Goal: Information Seeking & Learning: Learn about a topic

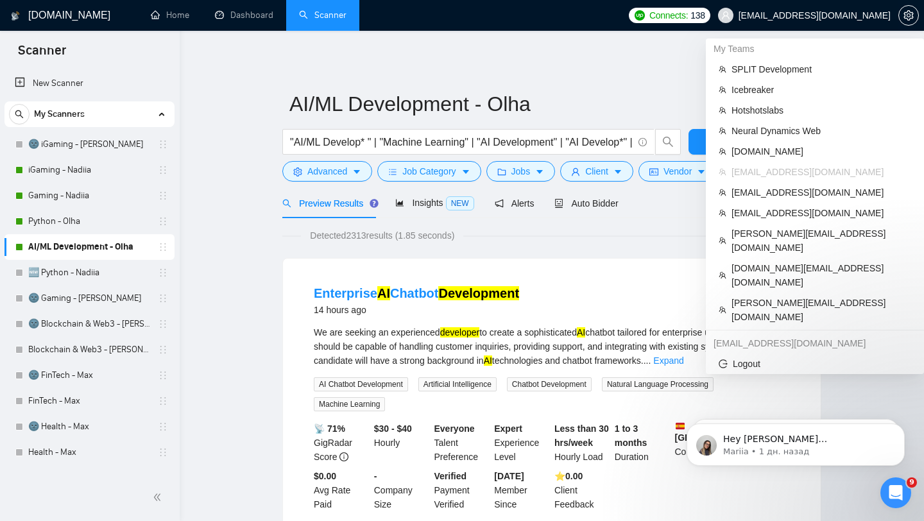
click at [818, 21] on span "[EMAIL_ADDRESS][DOMAIN_NAME]" at bounding box center [804, 15] width 188 height 41
click at [762, 133] on span "Neural Dynamics Web" at bounding box center [821, 131] width 180 height 14
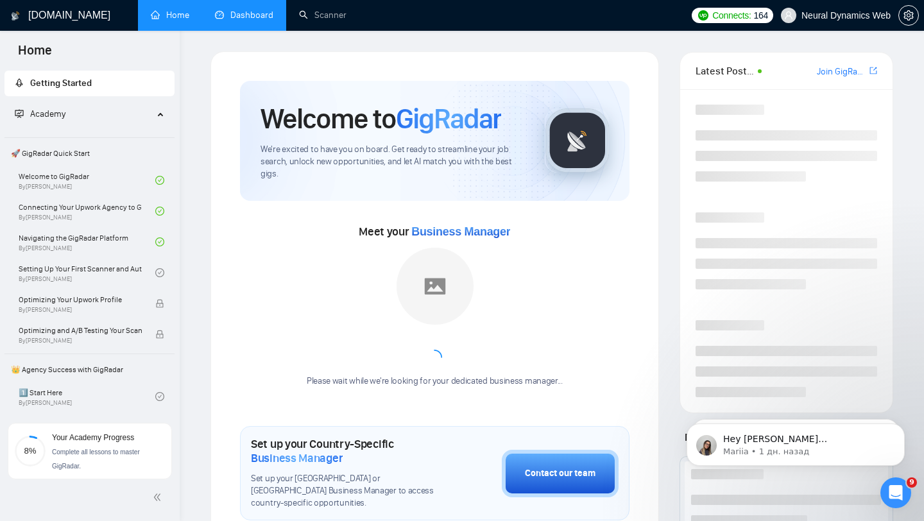
click at [244, 21] on link "Dashboard" at bounding box center [244, 15] width 58 height 11
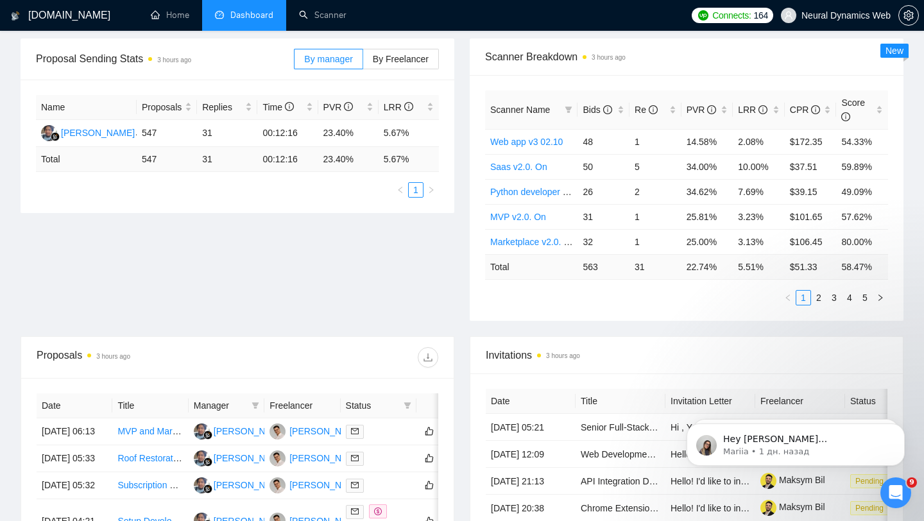
scroll to position [188, 0]
click at [407, 63] on label "By Freelancer" at bounding box center [401, 58] width 76 height 21
click at [363, 62] on input "By Freelancer" at bounding box center [363, 62] width 0 height 0
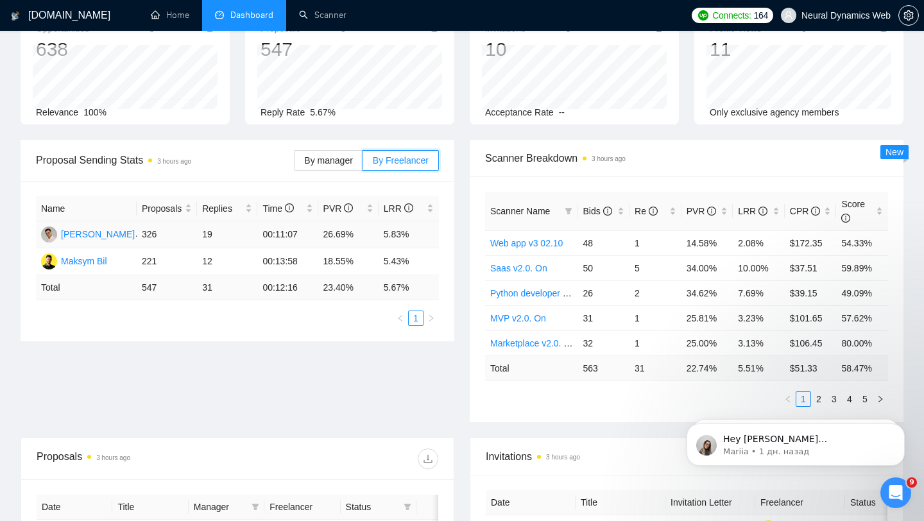
scroll to position [0, 0]
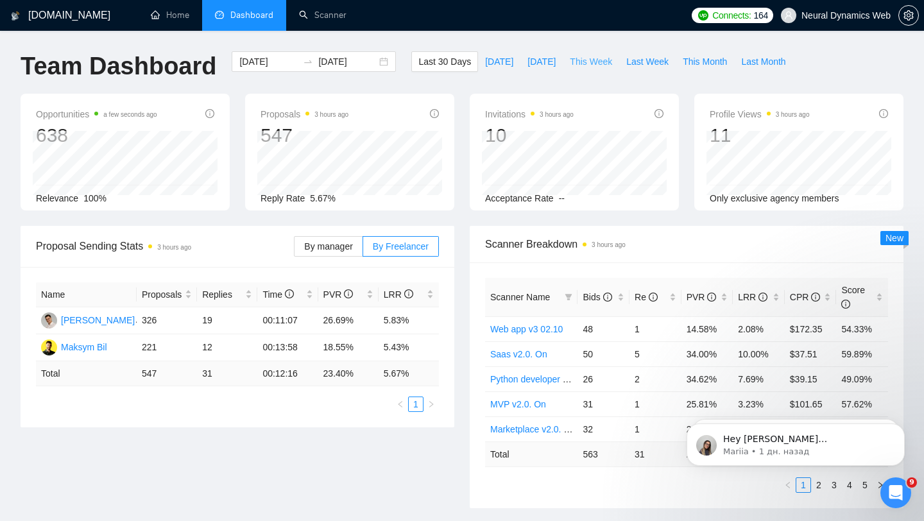
click at [570, 68] on span "This Week" at bounding box center [591, 62] width 42 height 14
type input "[DATE]"
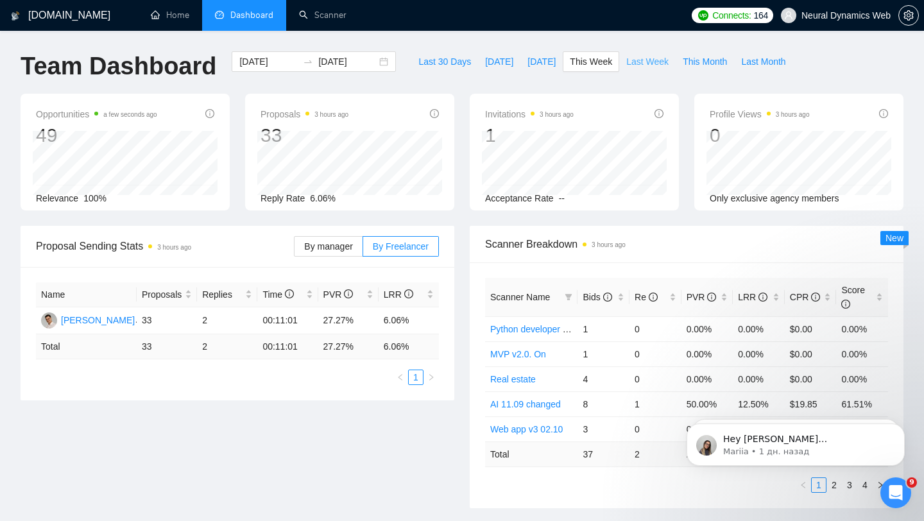
click at [650, 63] on span "Last Week" at bounding box center [647, 62] width 42 height 14
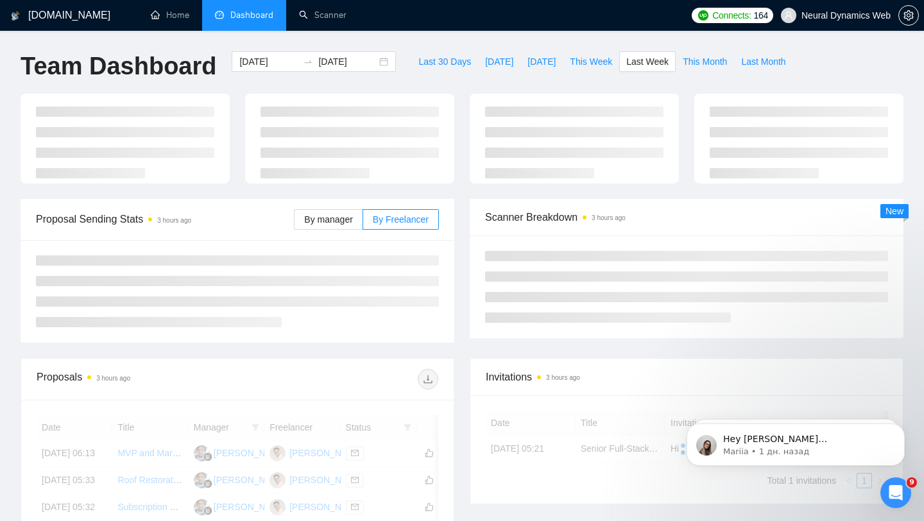
type input "[DATE]"
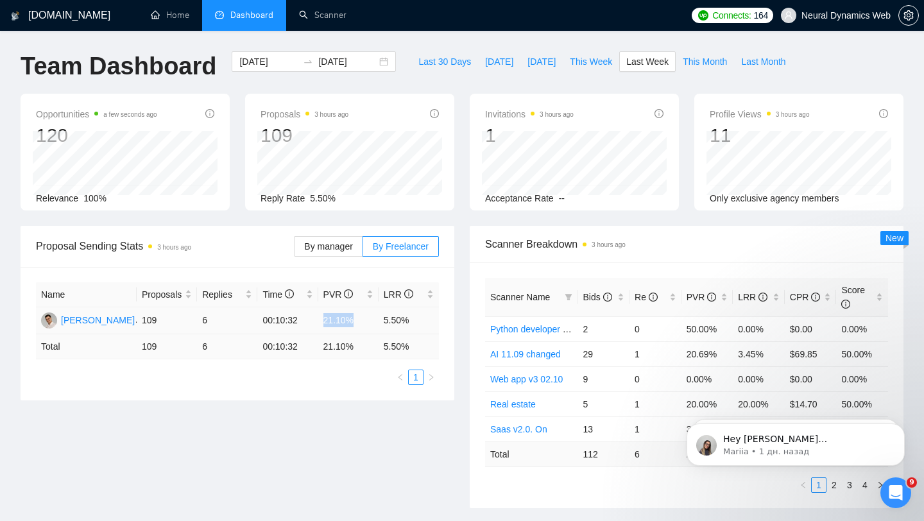
drag, startPoint x: 316, startPoint y: 316, endPoint x: 391, endPoint y: 316, distance: 75.7
click at [391, 316] on tr "[PERSON_NAME] 109 6 00:10:32 21.10% 5.50%" at bounding box center [237, 320] width 403 height 27
click at [602, 67] on span "This Week" at bounding box center [591, 62] width 42 height 14
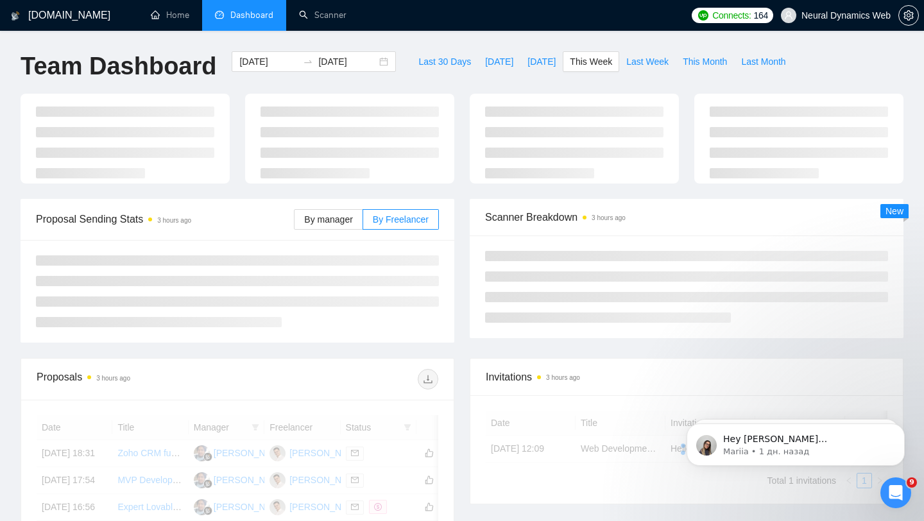
type input "[DATE]"
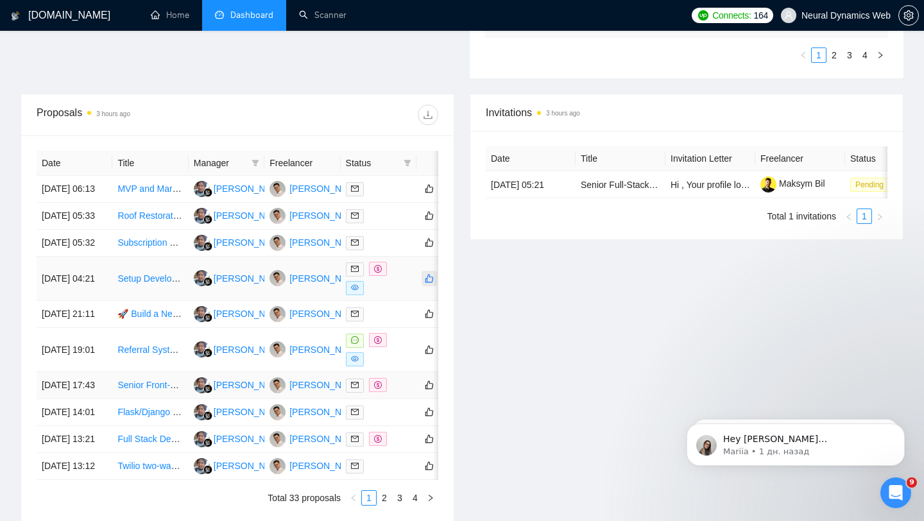
scroll to position [441, 0]
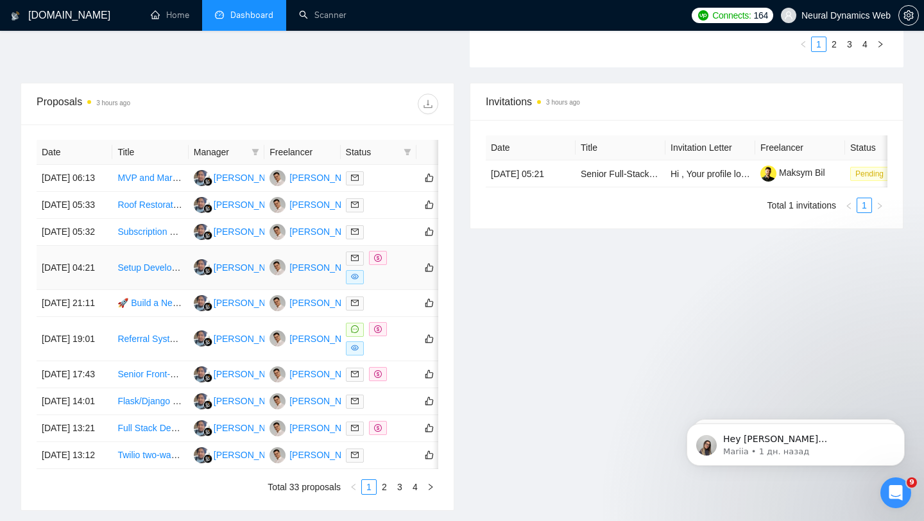
click at [399, 284] on div at bounding box center [378, 267] width 65 height 33
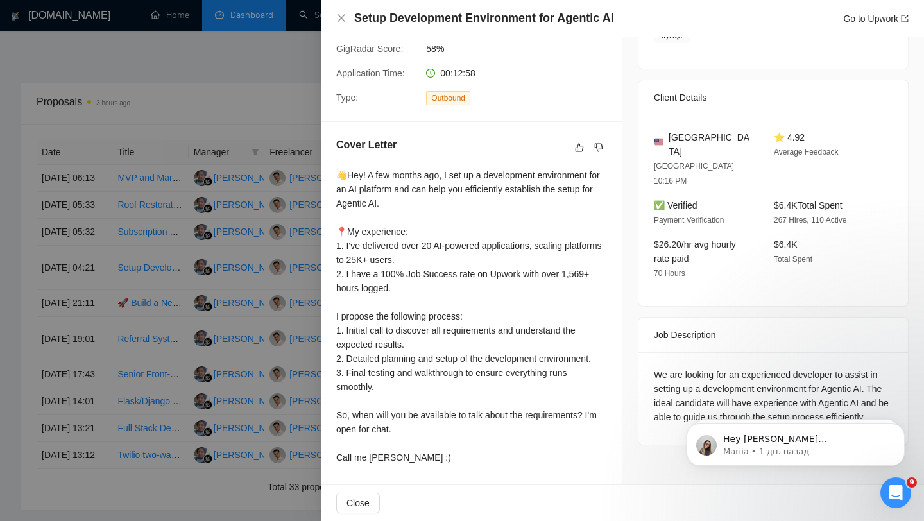
scroll to position [455, 0]
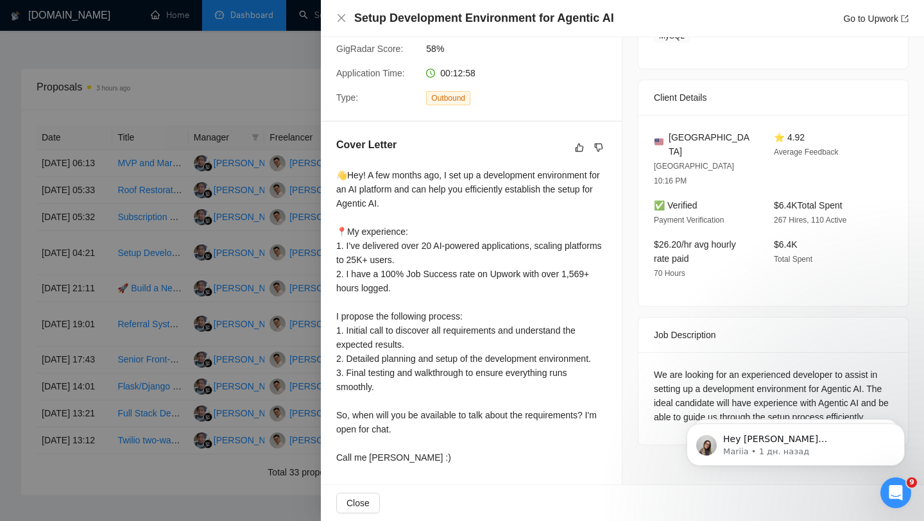
click at [253, 260] on div at bounding box center [462, 260] width 924 height 521
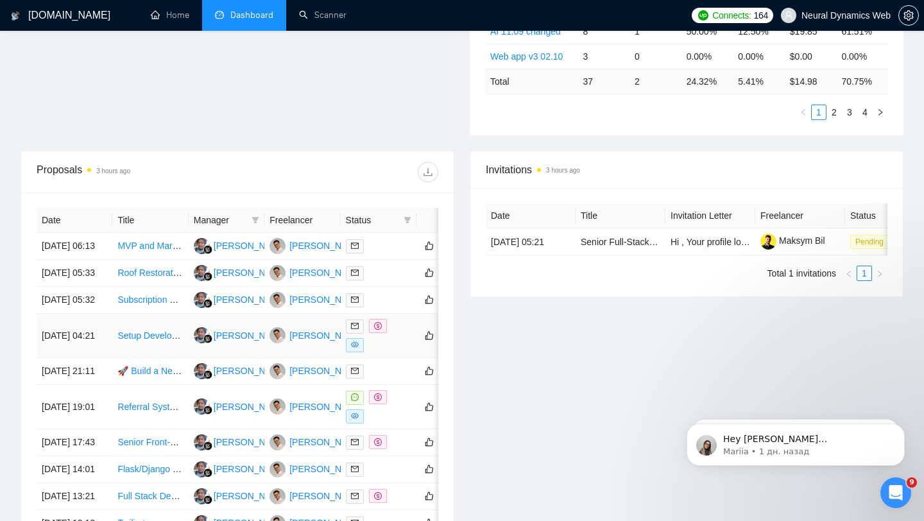
scroll to position [382, 0]
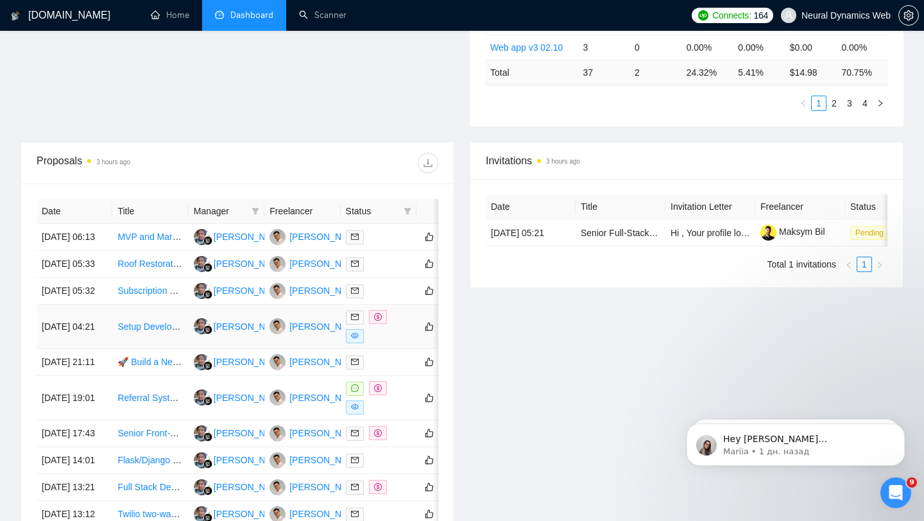
click at [401, 343] on div at bounding box center [378, 326] width 65 height 33
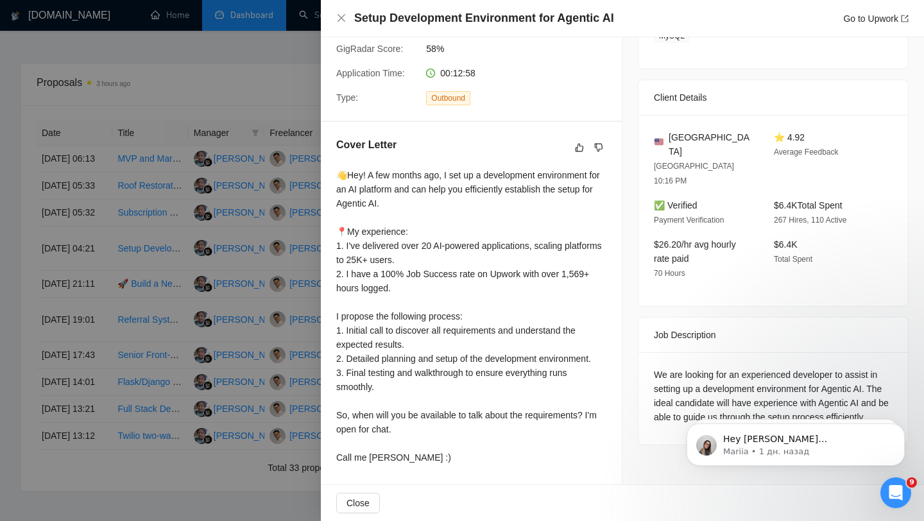
scroll to position [502, 0]
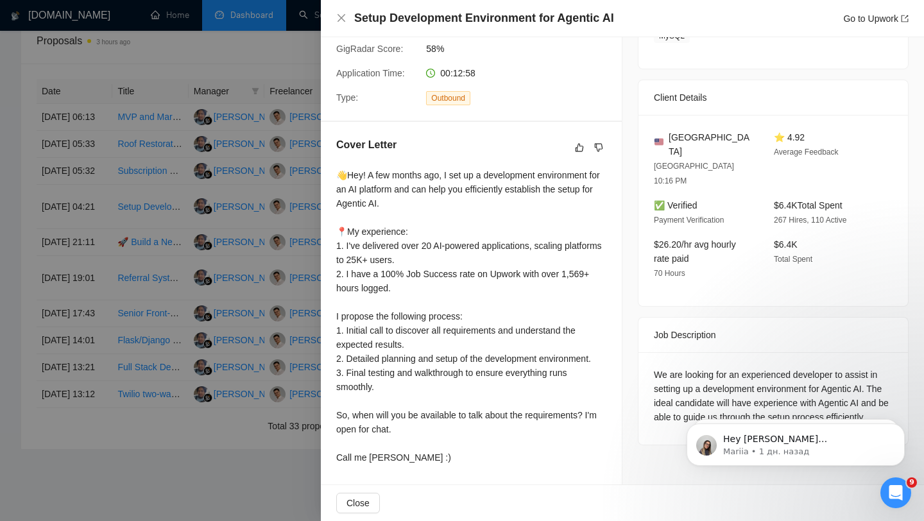
click at [221, 241] on div at bounding box center [462, 260] width 924 height 521
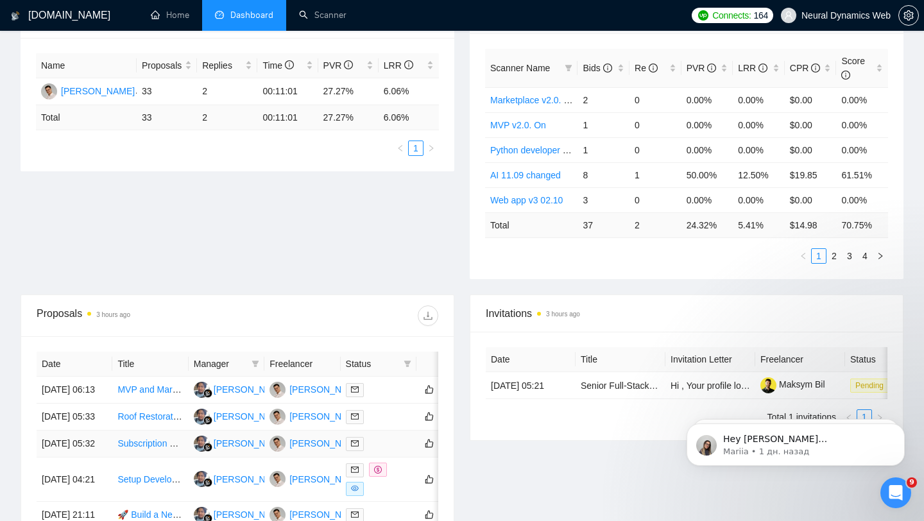
scroll to position [0, 0]
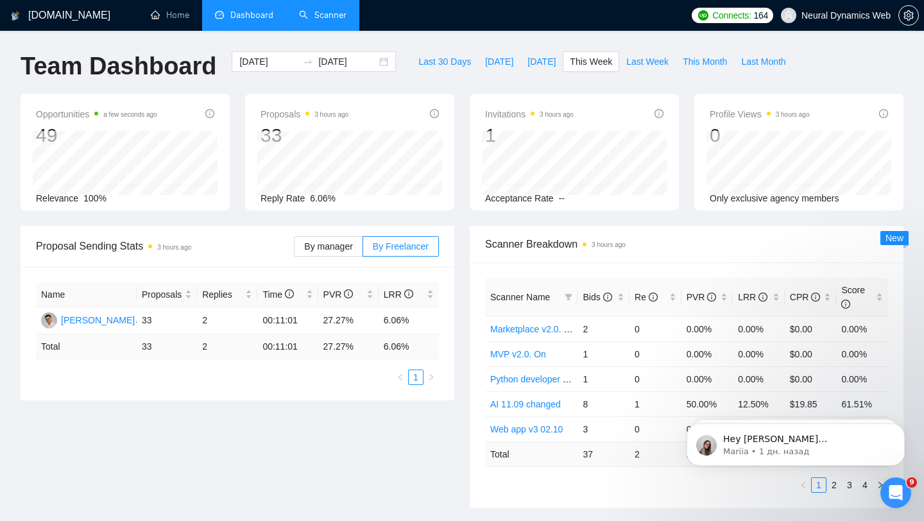
click at [327, 11] on link "Scanner" at bounding box center [322, 15] width 47 height 11
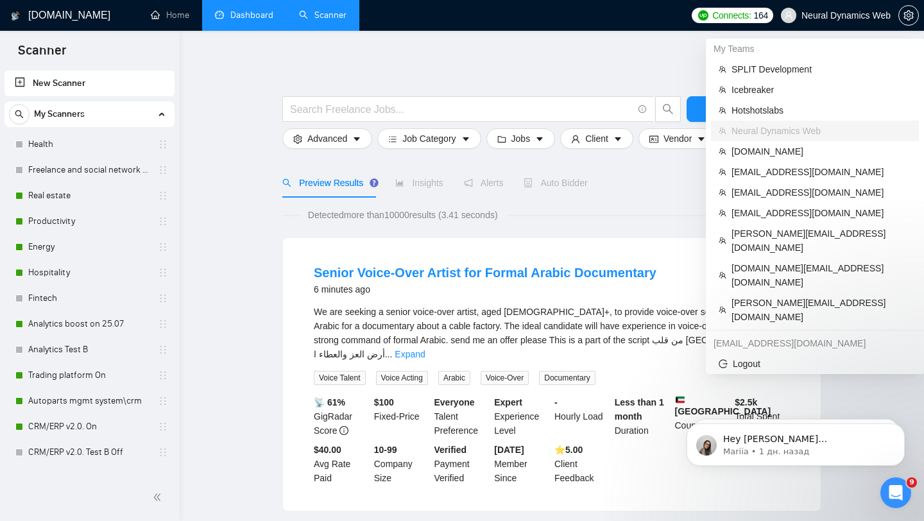
click at [829, 8] on span "Neural Dynamics Web" at bounding box center [835, 15] width 125 height 41
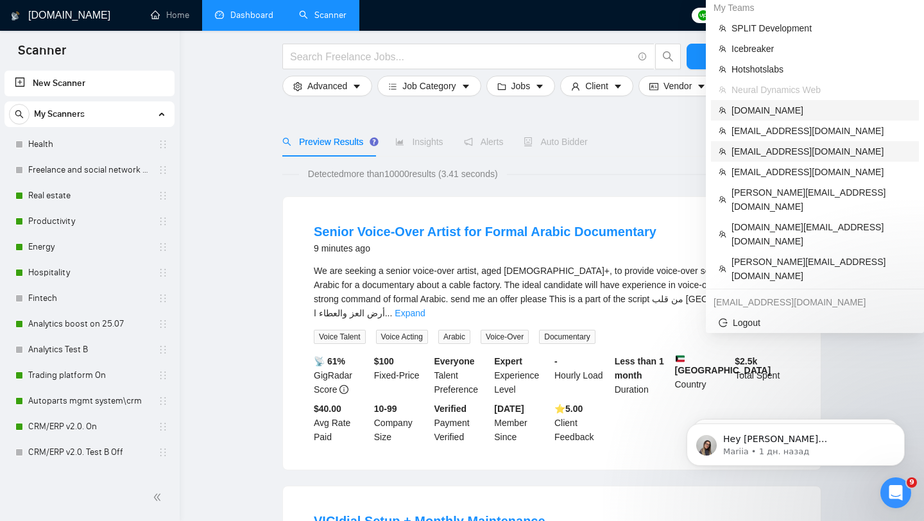
scroll to position [128, 0]
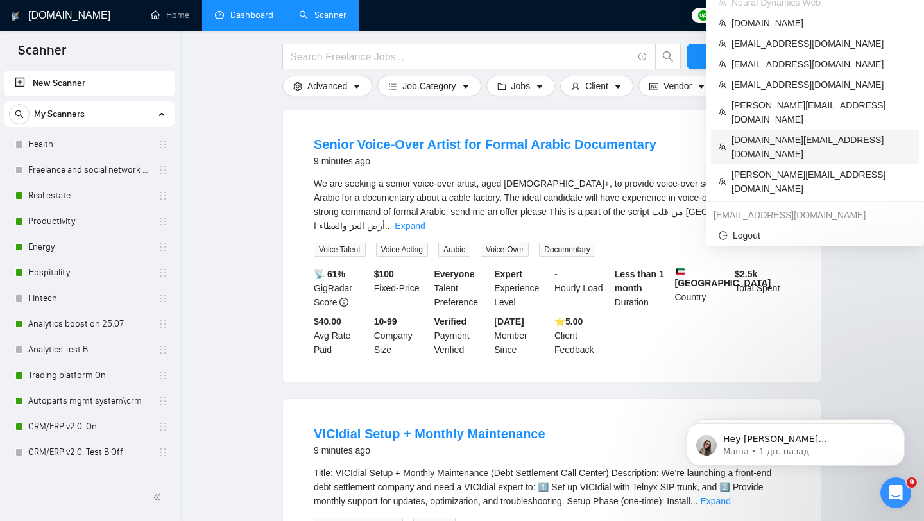
click at [770, 133] on span "[DOMAIN_NAME][EMAIL_ADDRESS][DOMAIN_NAME]" at bounding box center [821, 147] width 180 height 28
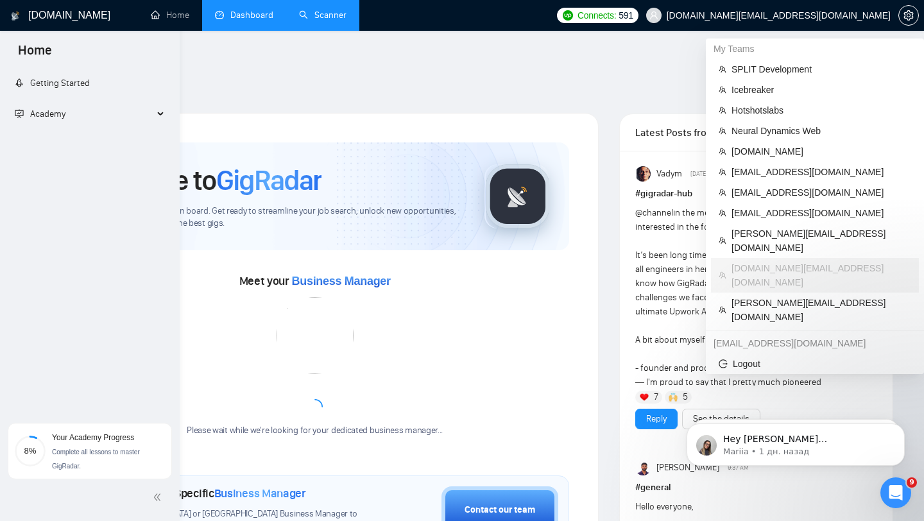
click at [237, 11] on link "Dashboard" at bounding box center [244, 15] width 58 height 11
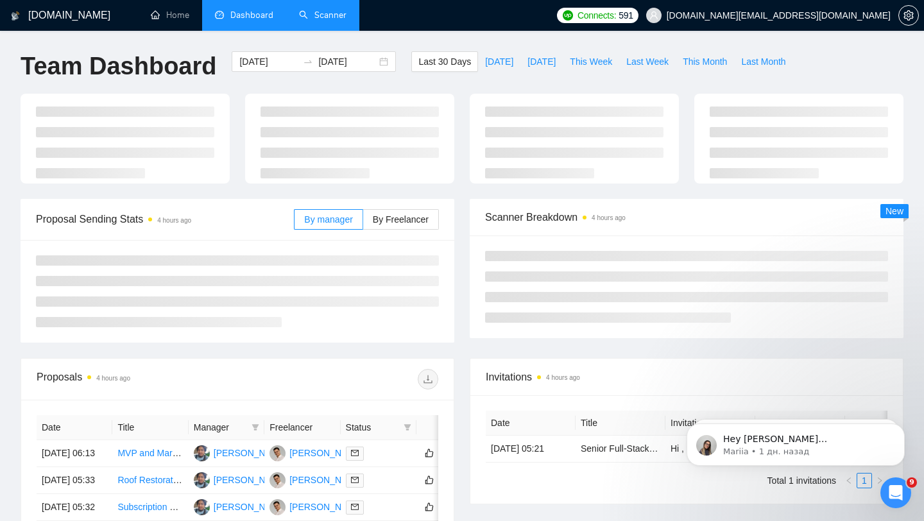
type input "[DATE]"
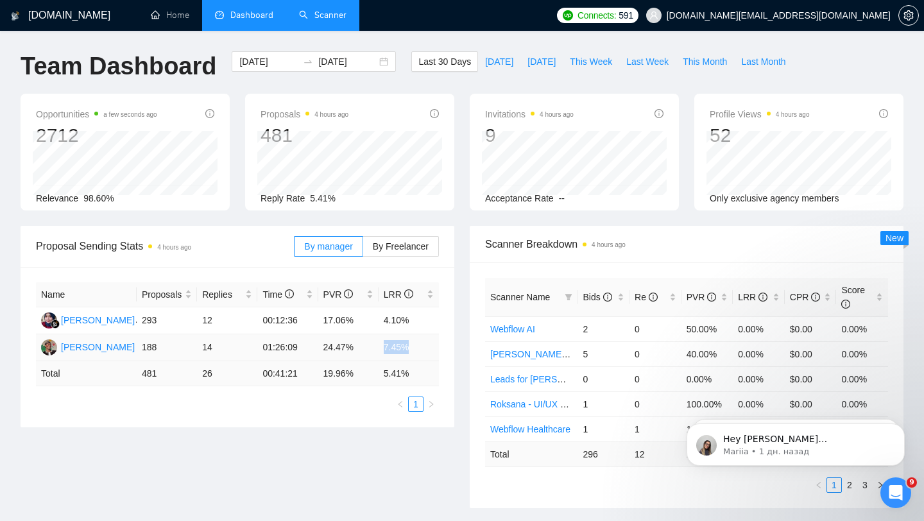
drag, startPoint x: 381, startPoint y: 341, endPoint x: 415, endPoint y: 345, distance: 34.2
click at [415, 345] on td "7.45%" at bounding box center [408, 347] width 60 height 27
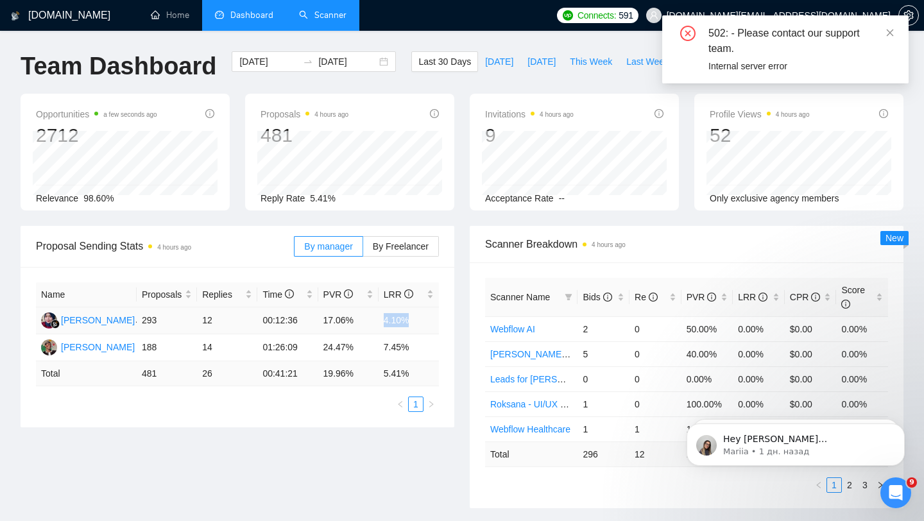
drag, startPoint x: 382, startPoint y: 317, endPoint x: 435, endPoint y: 328, distance: 54.8
click at [436, 328] on td "4.10%" at bounding box center [408, 320] width 60 height 27
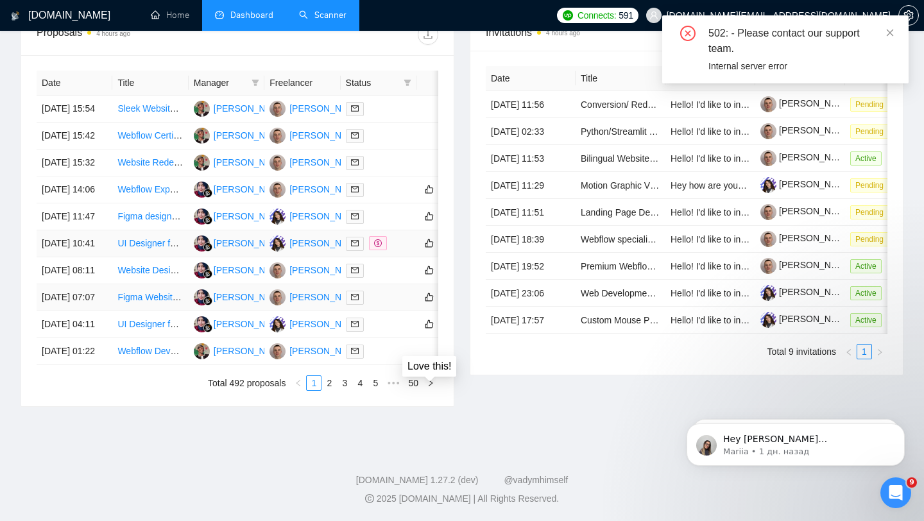
scroll to position [569, 0]
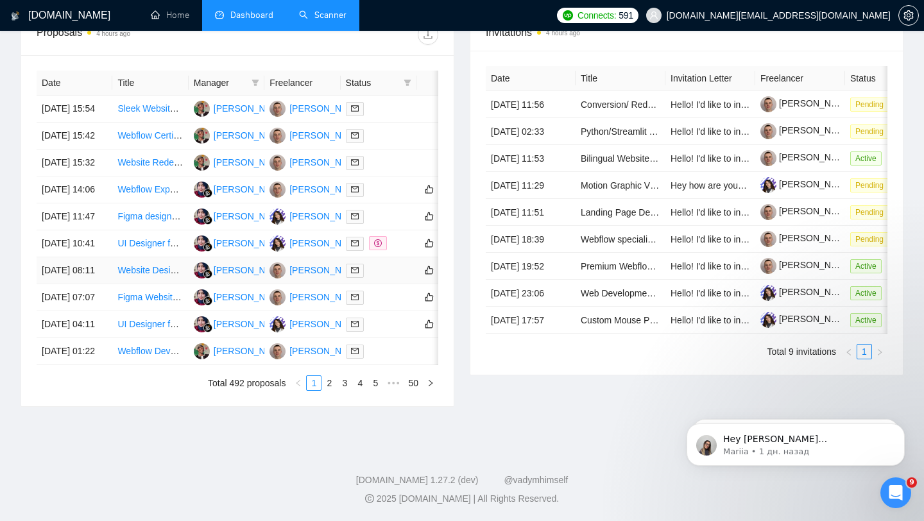
click at [385, 284] on td at bounding box center [379, 270] width 76 height 27
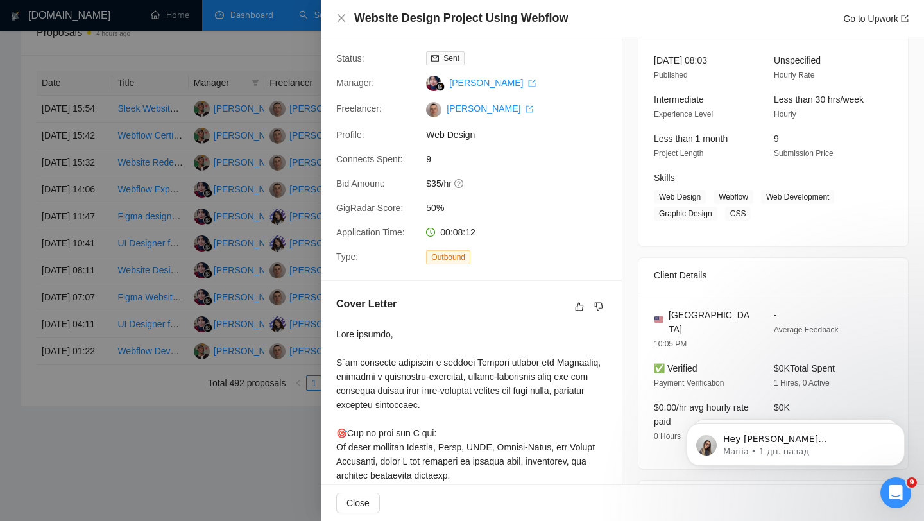
scroll to position [151, 0]
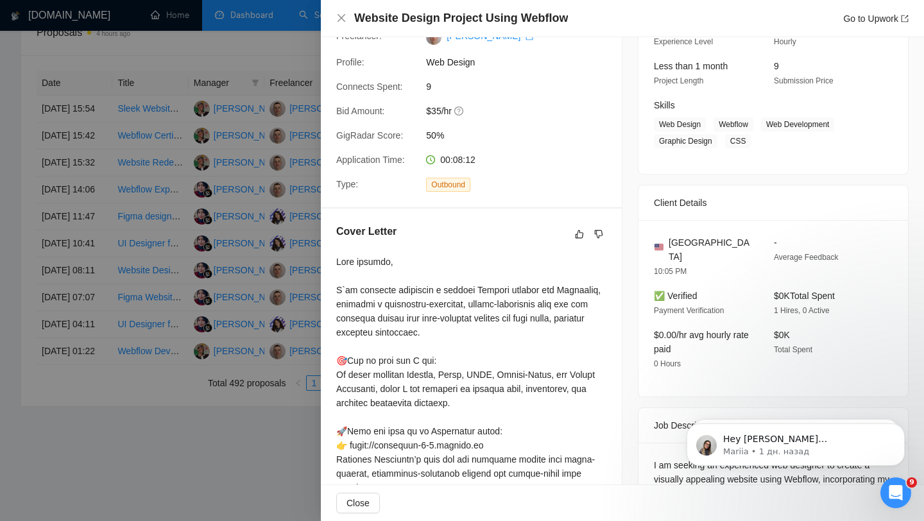
click at [271, 307] on div at bounding box center [462, 260] width 924 height 521
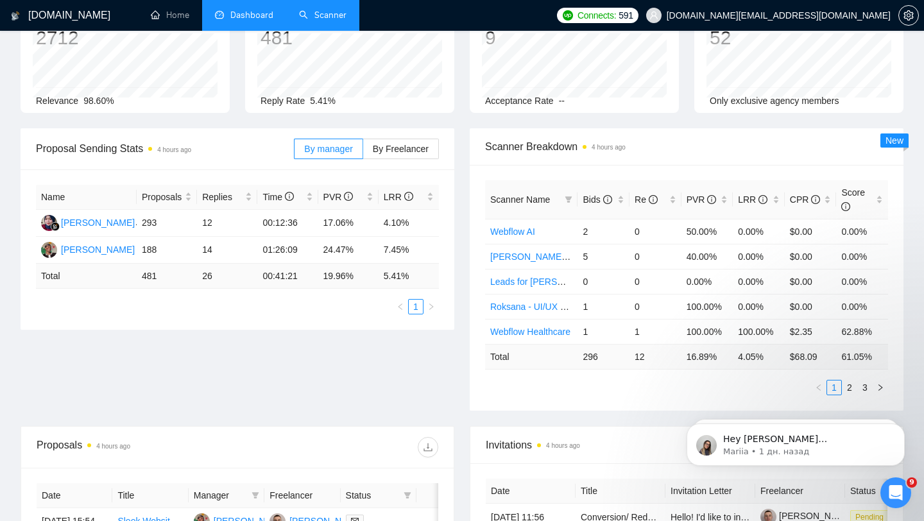
scroll to position [0, 0]
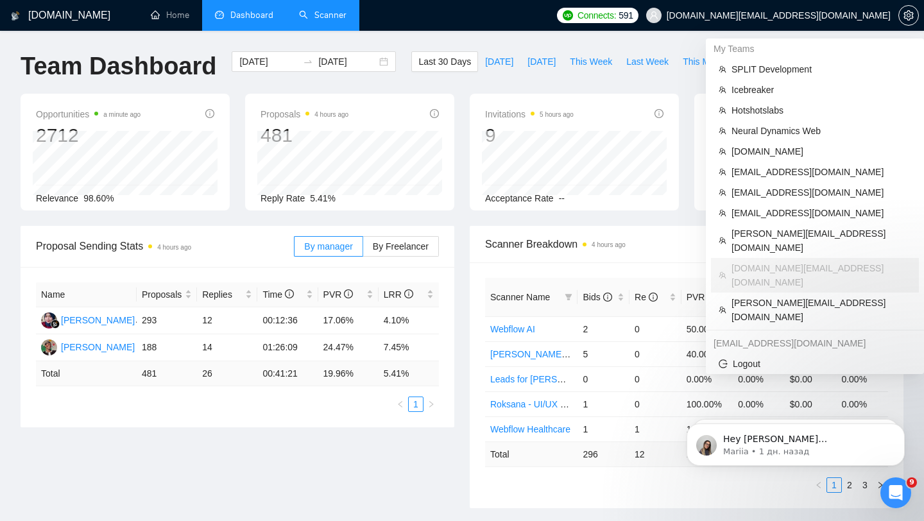
click at [804, 22] on span "[DOMAIN_NAME][EMAIL_ADDRESS][DOMAIN_NAME]" at bounding box center [768, 15] width 260 height 41
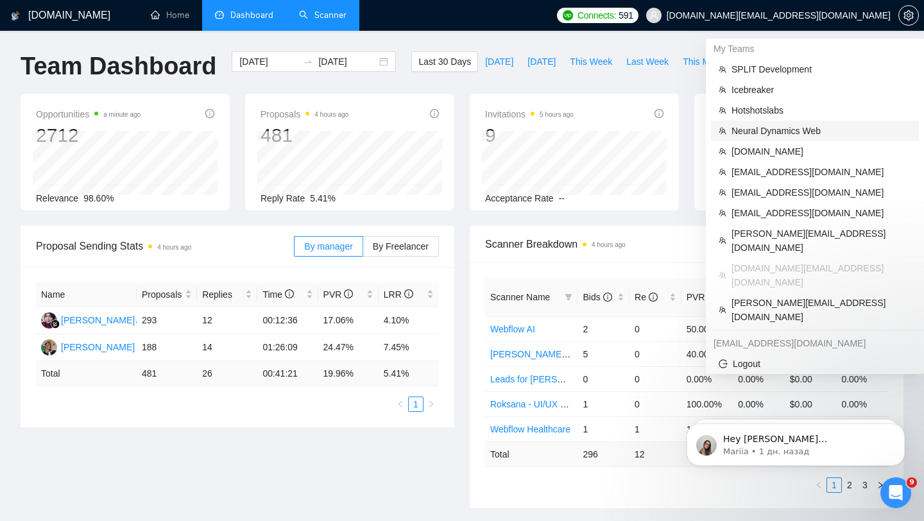
click at [771, 126] on span "Neural Dynamics Web" at bounding box center [821, 131] width 180 height 14
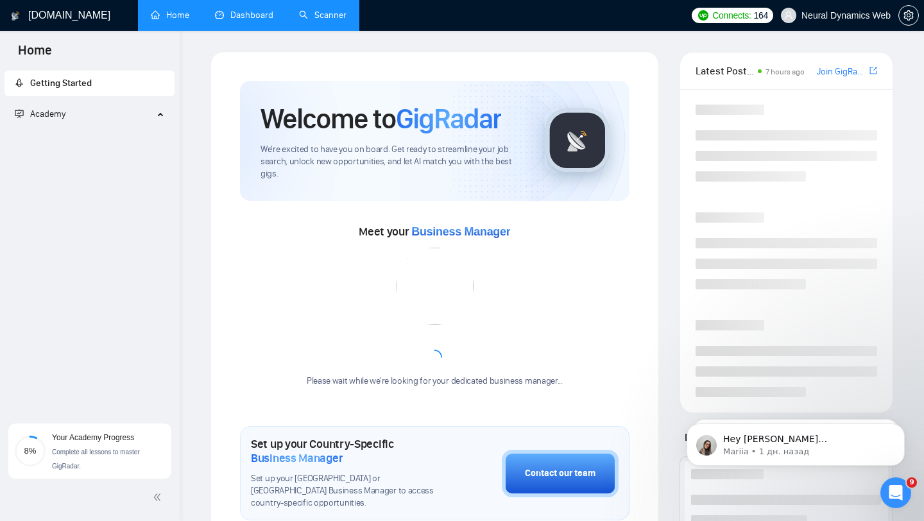
click at [249, 19] on link "Dashboard" at bounding box center [244, 15] width 58 height 11
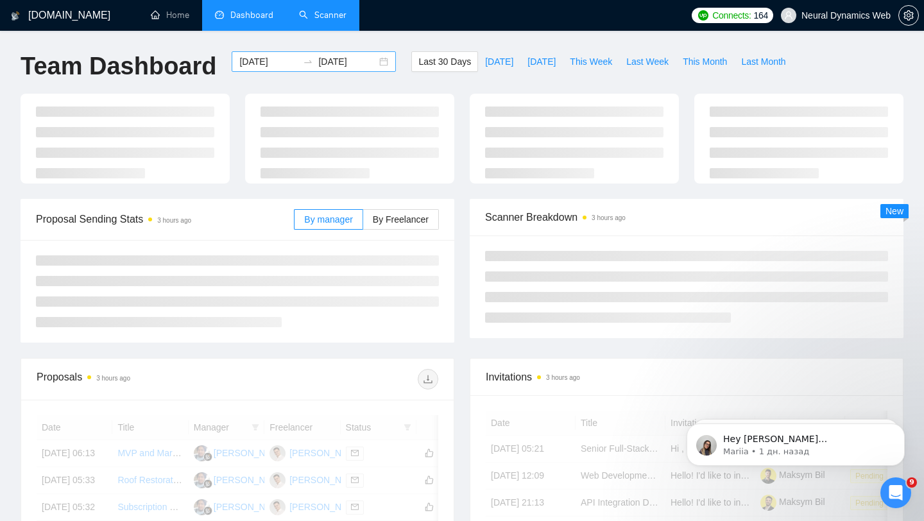
click at [374, 65] on div "[DATE] [DATE]" at bounding box center [314, 61] width 164 height 21
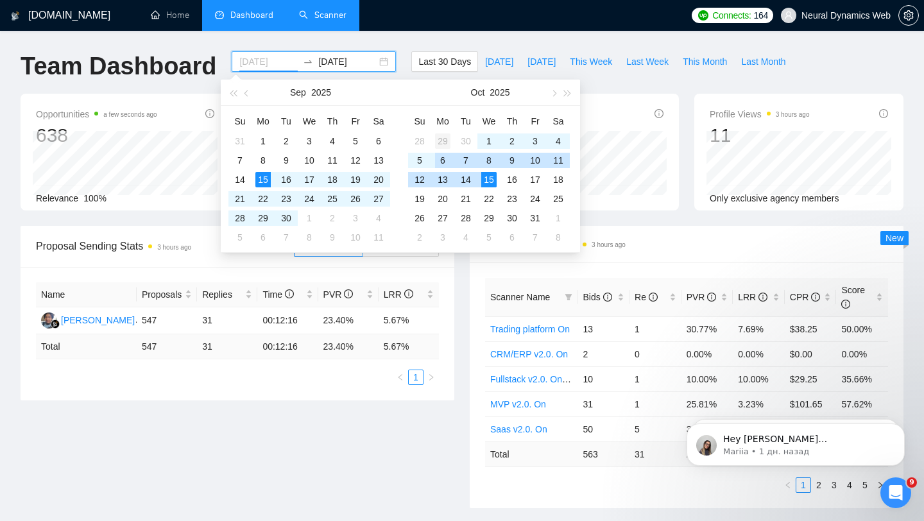
type input "[DATE]"
click at [441, 139] on div "29" at bounding box center [442, 140] width 15 height 15
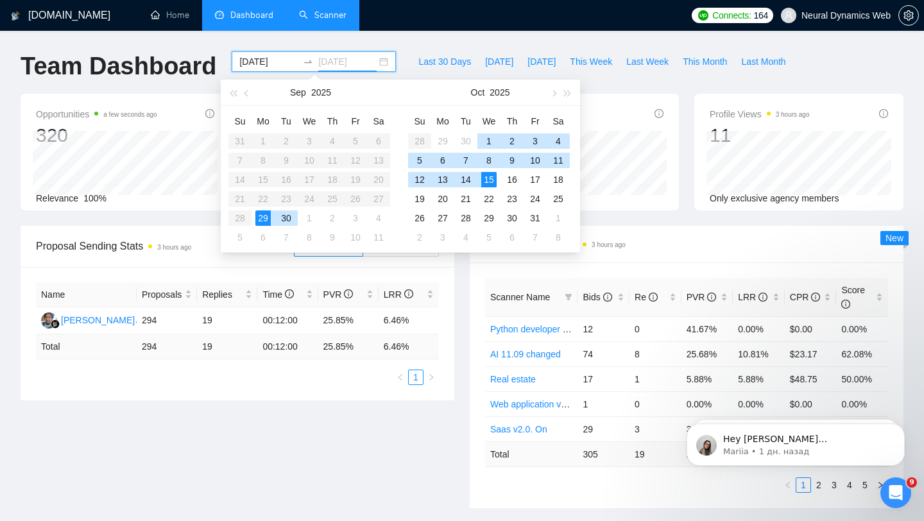
type input "[DATE]"
click at [492, 181] on div "15" at bounding box center [488, 179] width 15 height 15
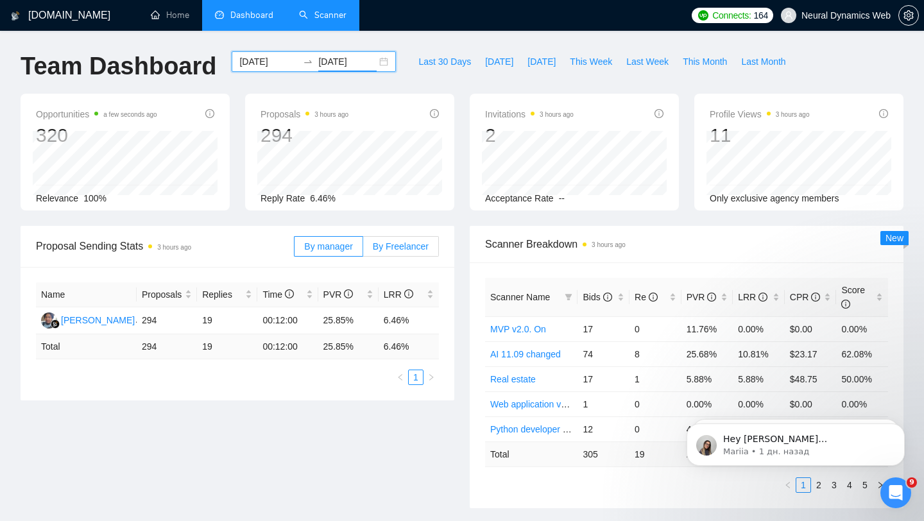
click at [389, 238] on label "By Freelancer" at bounding box center [401, 246] width 76 height 21
click at [363, 249] on input "By Freelancer" at bounding box center [363, 249] width 0 height 0
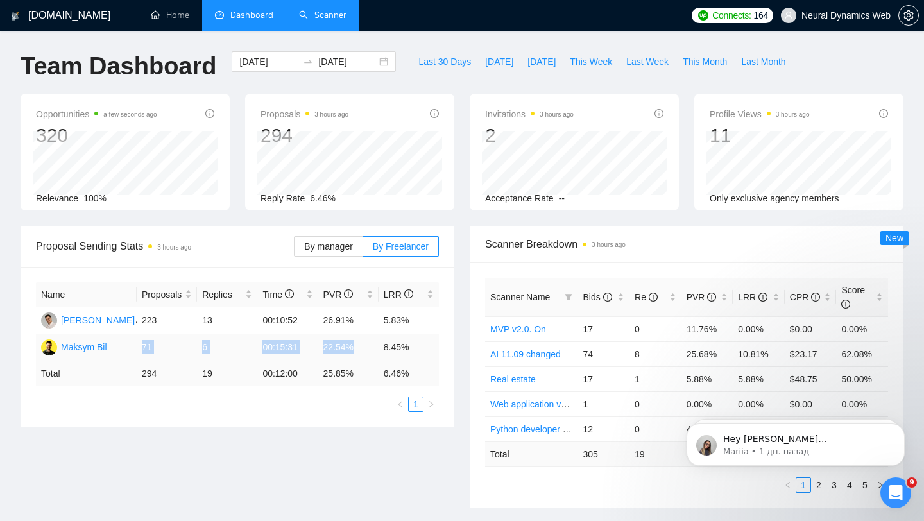
drag, startPoint x: 139, startPoint y: 346, endPoint x: 400, endPoint y: 337, distance: 260.5
click at [397, 338] on tr "Maksym Bil 71 6 00:15:31 22.54% 8.45%" at bounding box center [237, 347] width 403 height 27
click at [366, 61] on div "[DATE] [DATE]" at bounding box center [314, 61] width 164 height 21
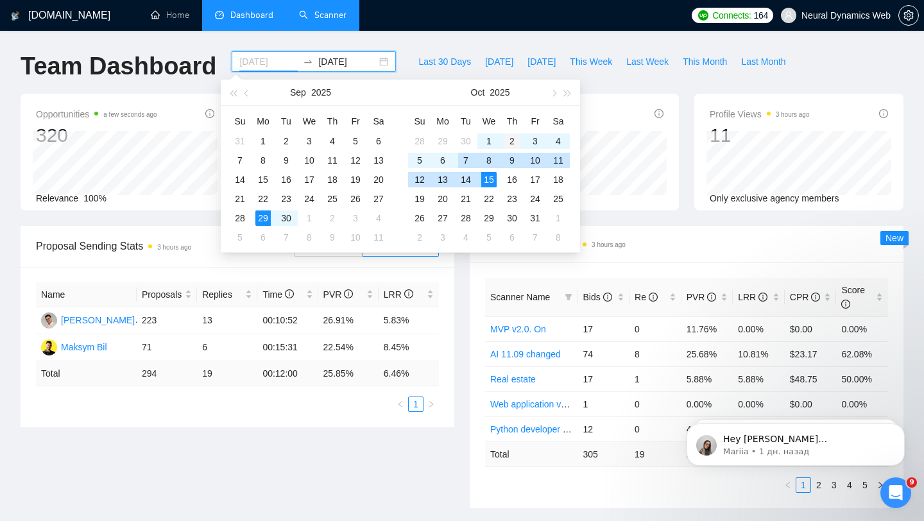
type input "[DATE]"
click at [509, 144] on div "2" at bounding box center [511, 140] width 15 height 15
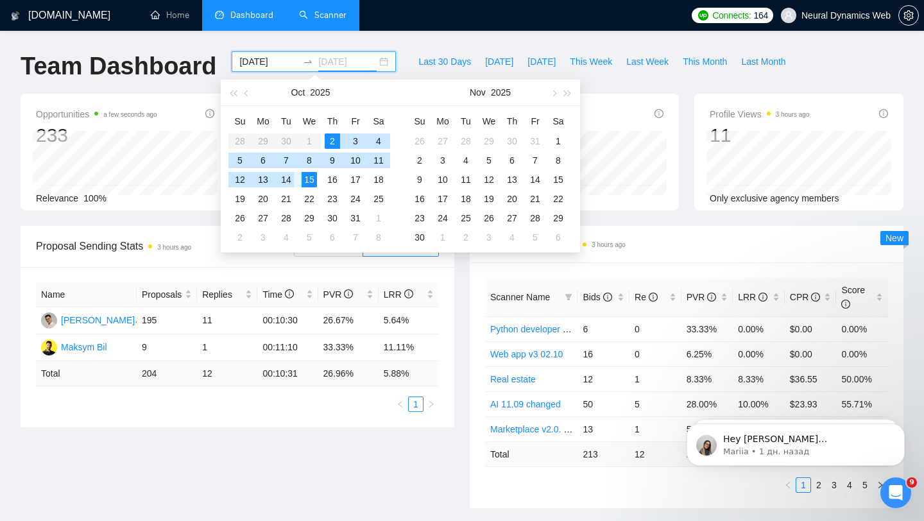
type input "[DATE]"
click at [307, 178] on div "15" at bounding box center [308, 179] width 15 height 15
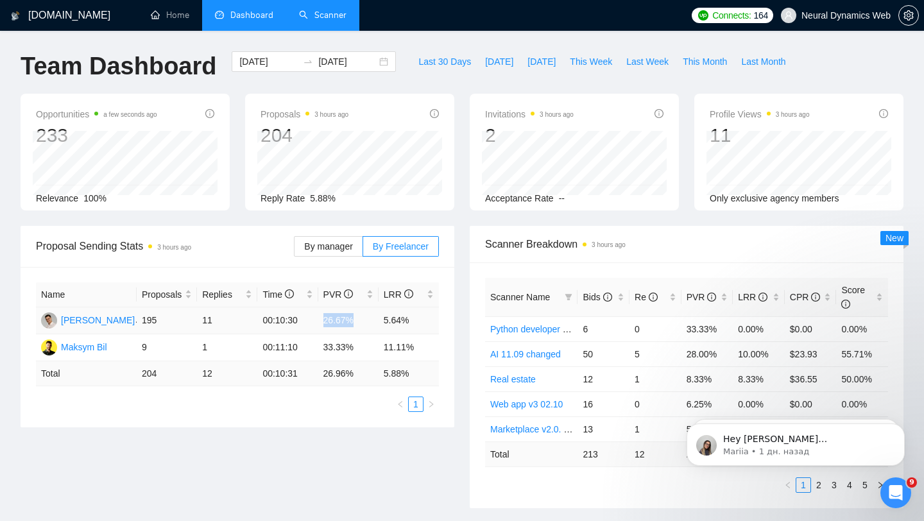
drag, startPoint x: 323, startPoint y: 322, endPoint x: 373, endPoint y: 325, distance: 50.8
click at [373, 325] on td "26.67%" at bounding box center [348, 320] width 60 height 27
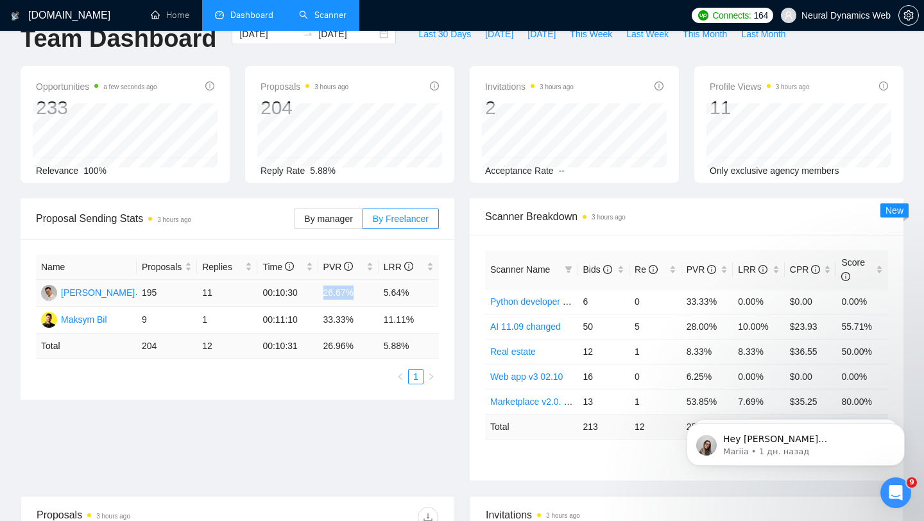
scroll to position [35, 0]
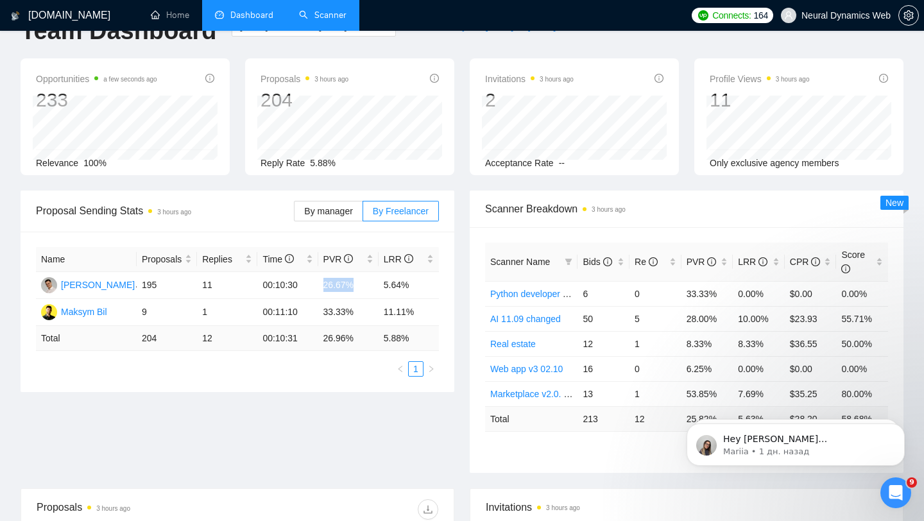
click at [312, 20] on link "Scanner" at bounding box center [322, 15] width 47 height 11
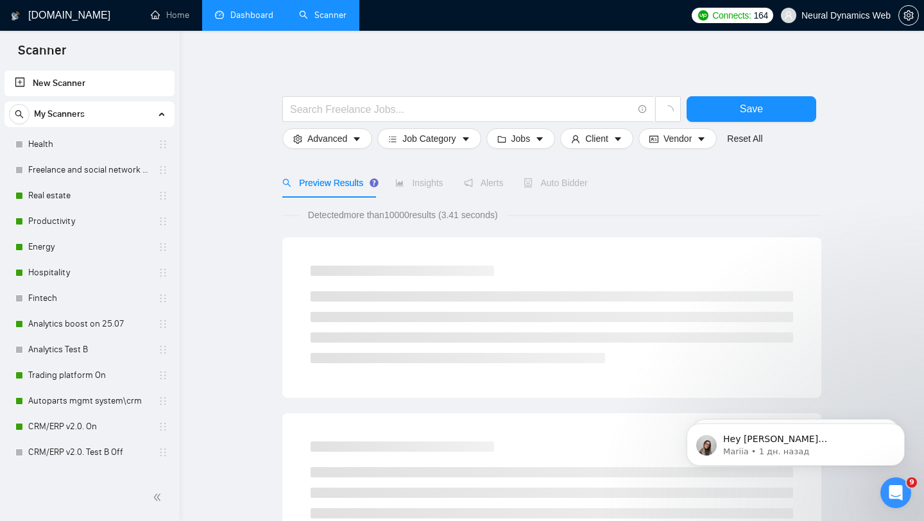
click at [253, 21] on link "Dashboard" at bounding box center [244, 15] width 58 height 11
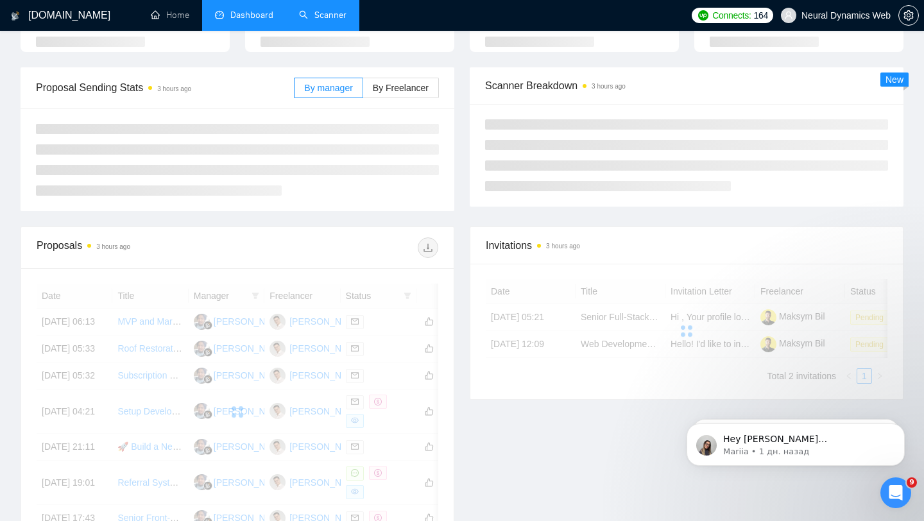
scroll to position [152, 0]
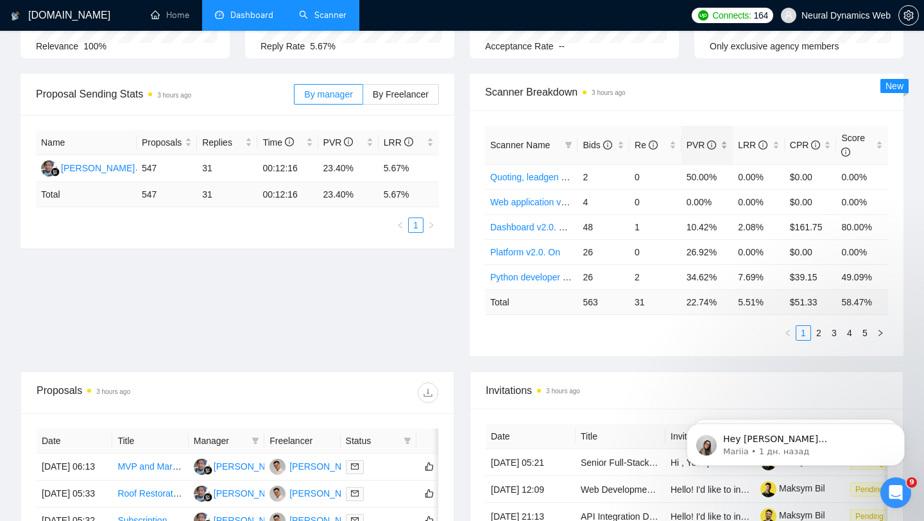
click at [722, 142] on div "PVR" at bounding box center [707, 145] width 42 height 14
click at [815, 330] on link "2" at bounding box center [818, 333] width 14 height 14
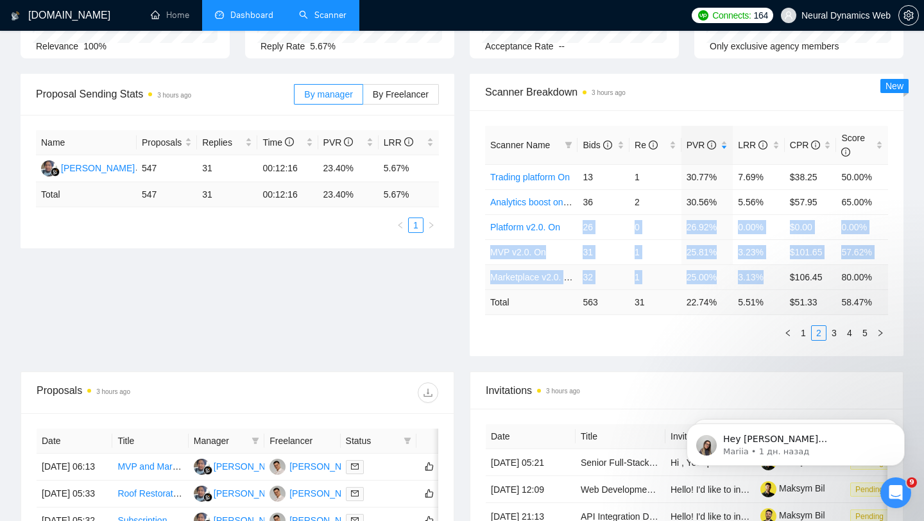
drag, startPoint x: 582, startPoint y: 226, endPoint x: 769, endPoint y: 287, distance: 196.3
click at [769, 287] on tbody "Trading platform On 13 1 30.77% 7.69% $38.25 50.00% Analytics boost on 25.07 36…" at bounding box center [686, 226] width 403 height 125
click at [752, 268] on td "3.13%" at bounding box center [758, 276] width 52 height 25
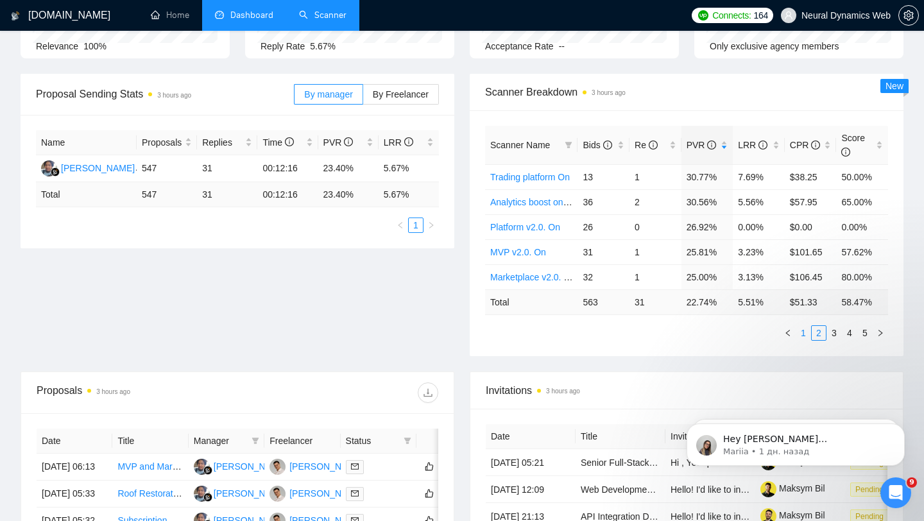
click at [802, 329] on link "1" at bounding box center [803, 333] width 14 height 14
click at [762, 281] on td "4.00%" at bounding box center [758, 276] width 52 height 25
click at [745, 275] on td "4.00%" at bounding box center [758, 276] width 52 height 25
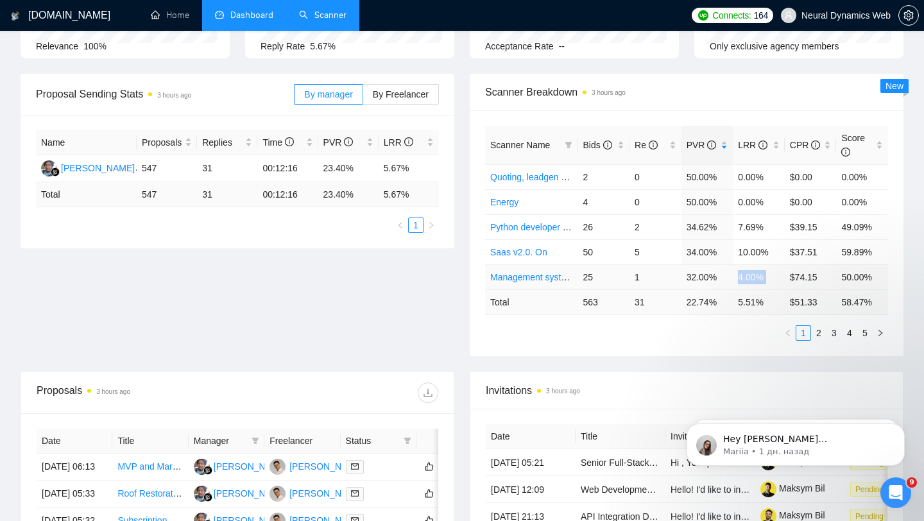
click at [745, 275] on td "4.00%" at bounding box center [758, 276] width 52 height 25
click at [776, 138] on div "LRR" at bounding box center [759, 145] width 42 height 14
click at [773, 146] on div "LRR" at bounding box center [759, 145] width 42 height 14
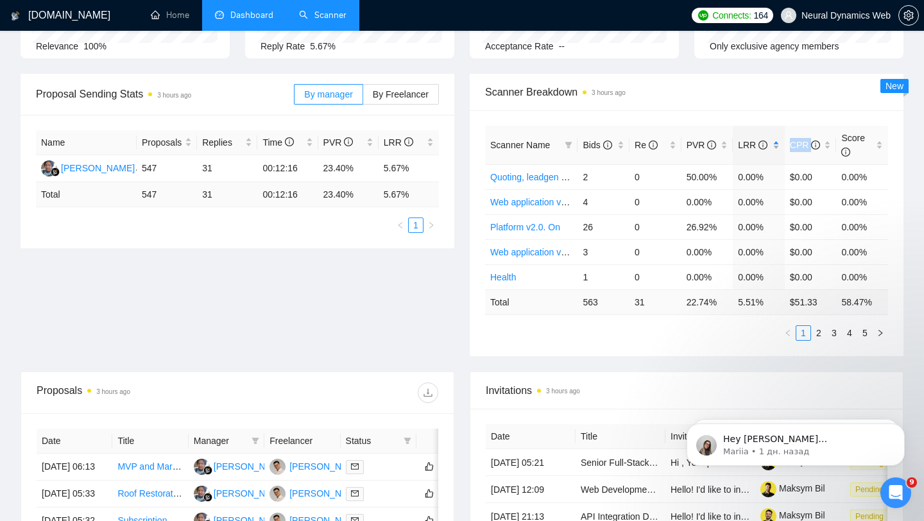
click at [773, 146] on div "LRR" at bounding box center [759, 145] width 42 height 14
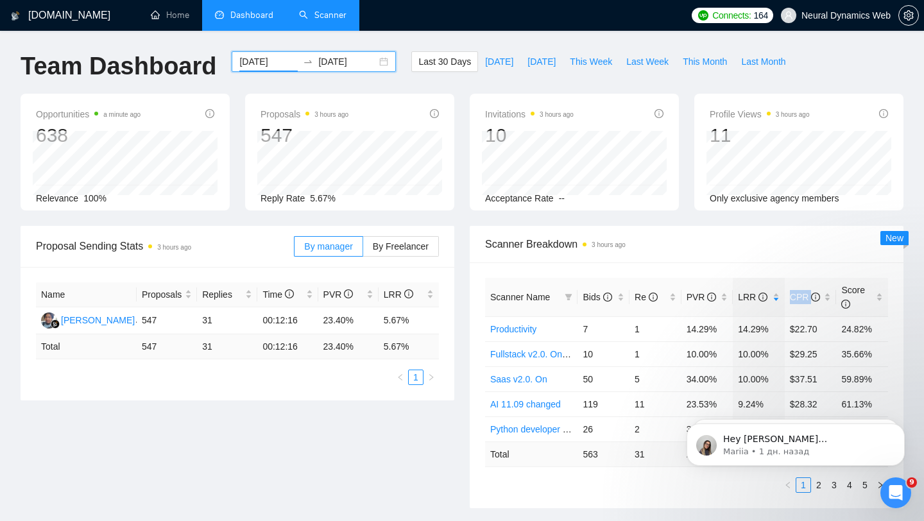
click at [251, 64] on input "[DATE]" at bounding box center [268, 62] width 58 height 14
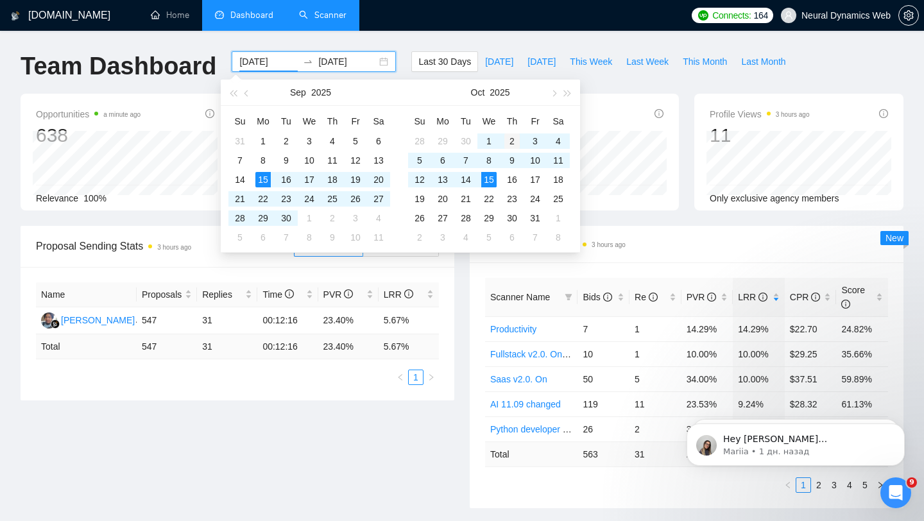
type input "[DATE]"
click at [510, 139] on div "2" at bounding box center [511, 140] width 15 height 15
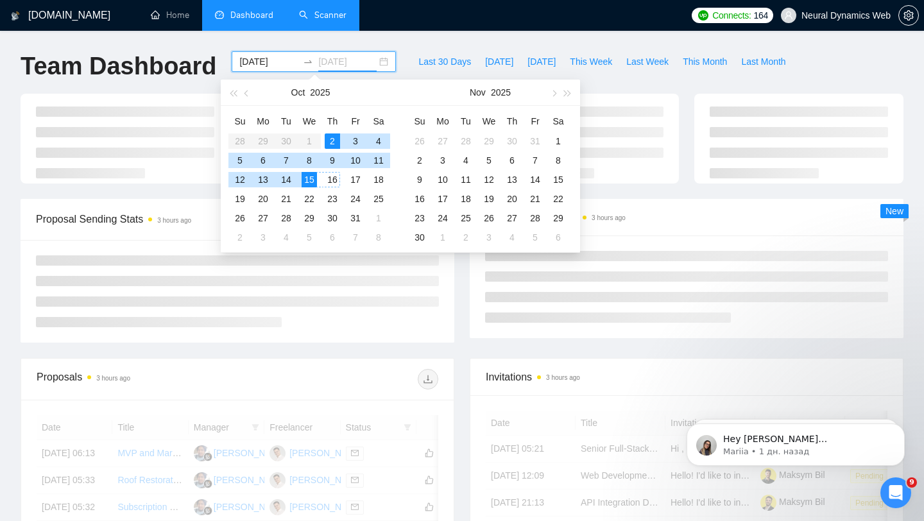
type input "[DATE]"
click at [310, 180] on div "15" at bounding box center [308, 179] width 15 height 15
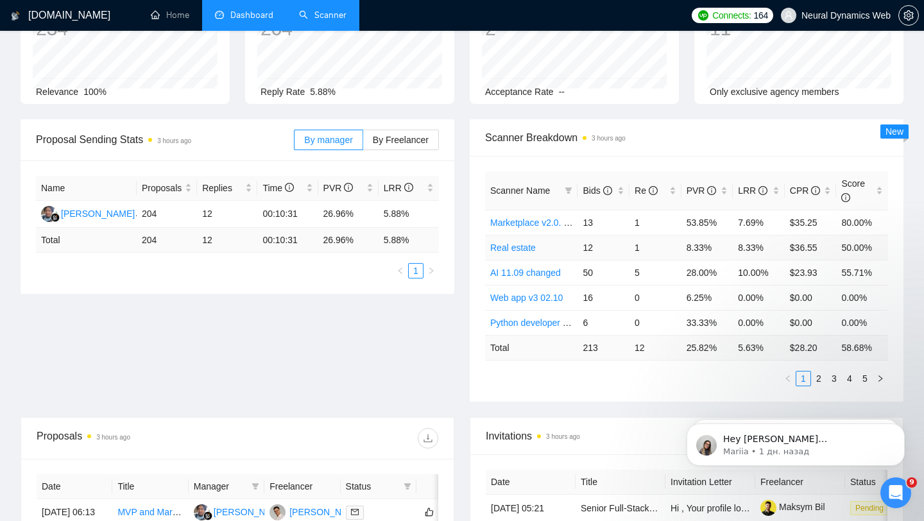
scroll to position [154, 0]
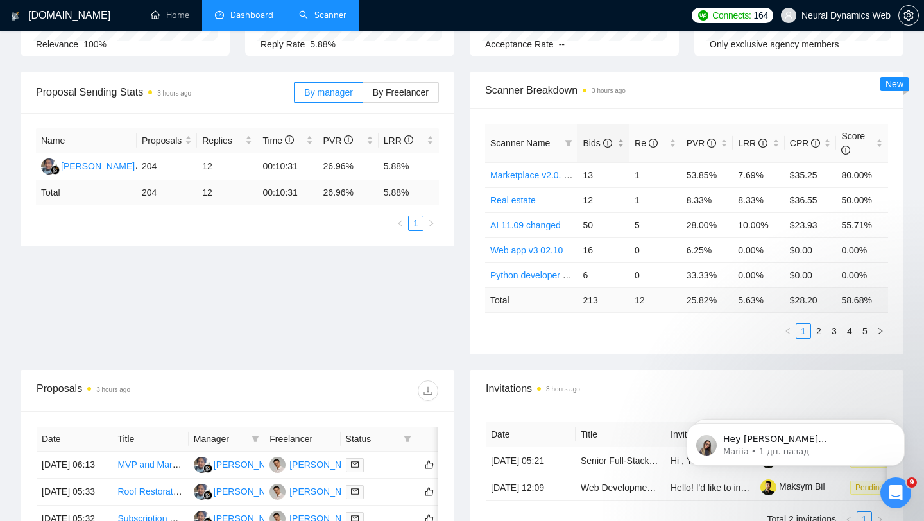
click at [618, 136] on div "Bids" at bounding box center [603, 143] width 42 height 14
click at [595, 183] on td "50" at bounding box center [603, 174] width 52 height 25
click at [776, 136] on div "LRR" at bounding box center [759, 143] width 42 height 14
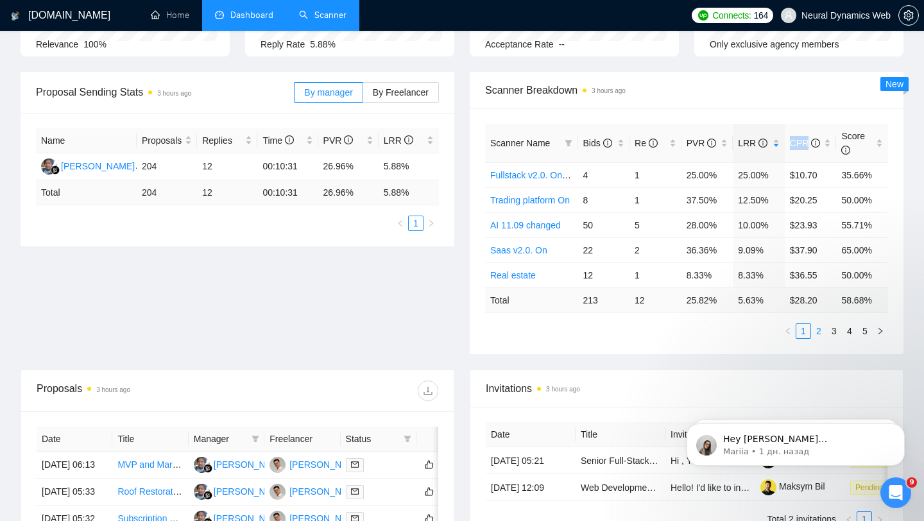
click at [818, 331] on link "2" at bounding box center [818, 331] width 14 height 14
drag, startPoint x: 585, startPoint y: 224, endPoint x: 783, endPoint y: 219, distance: 198.3
click at [783, 219] on tr "Web app v3 02.10 16 0 6.25% 0.00% $0.00 0.00%" at bounding box center [686, 224] width 403 height 25
click at [701, 225] on td "6.25%" at bounding box center [707, 224] width 52 height 25
drag, startPoint x: 674, startPoint y: 227, endPoint x: 714, endPoint y: 228, distance: 39.8
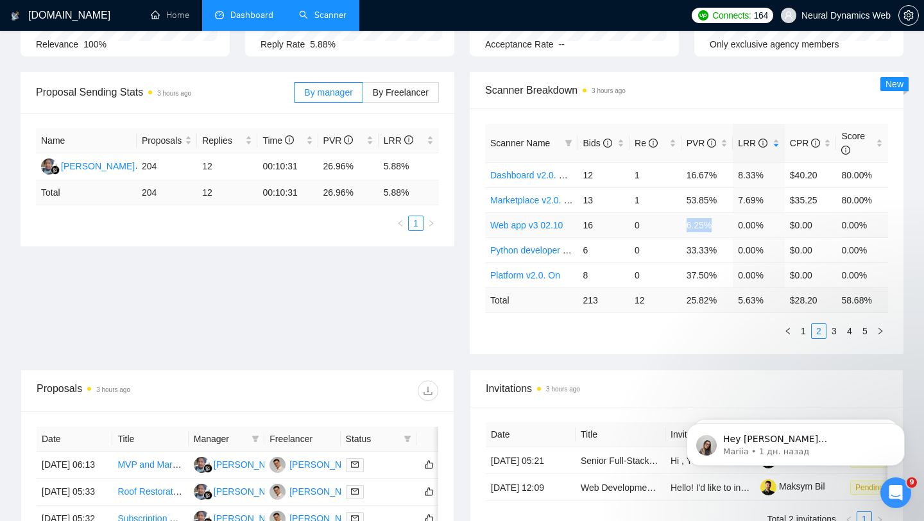
click at [714, 228] on tr "Web app v3 02.10 16 0 6.25% 0.00% $0.00 0.00%" at bounding box center [686, 224] width 403 height 25
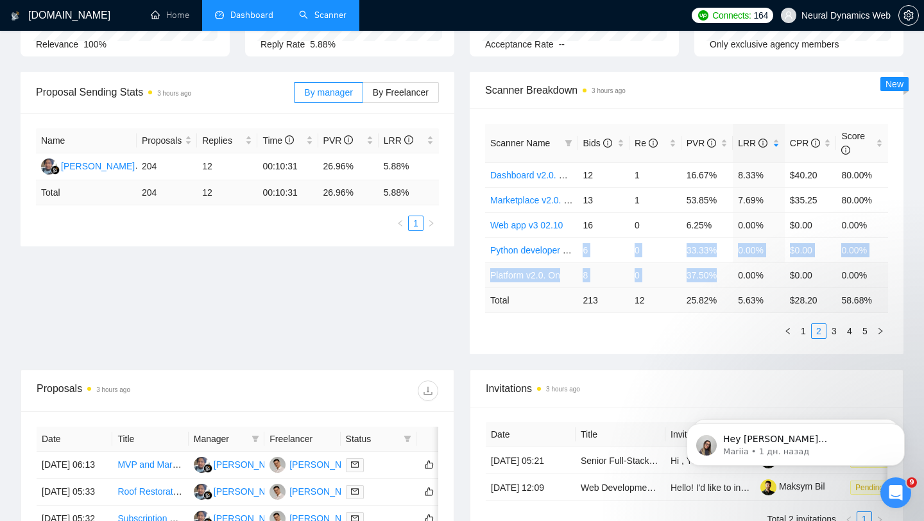
drag, startPoint x: 580, startPoint y: 252, endPoint x: 770, endPoint y: 273, distance: 191.7
click at [766, 273] on tbody "Dashboard v2.0. On 02.10 12 1 16.67% 8.33% $40.20 80.00% Marketplace v2.0. On 1…" at bounding box center [686, 224] width 403 height 125
click at [807, 258] on td "$0.00" at bounding box center [810, 249] width 52 height 25
click at [831, 336] on link "3" at bounding box center [834, 331] width 14 height 14
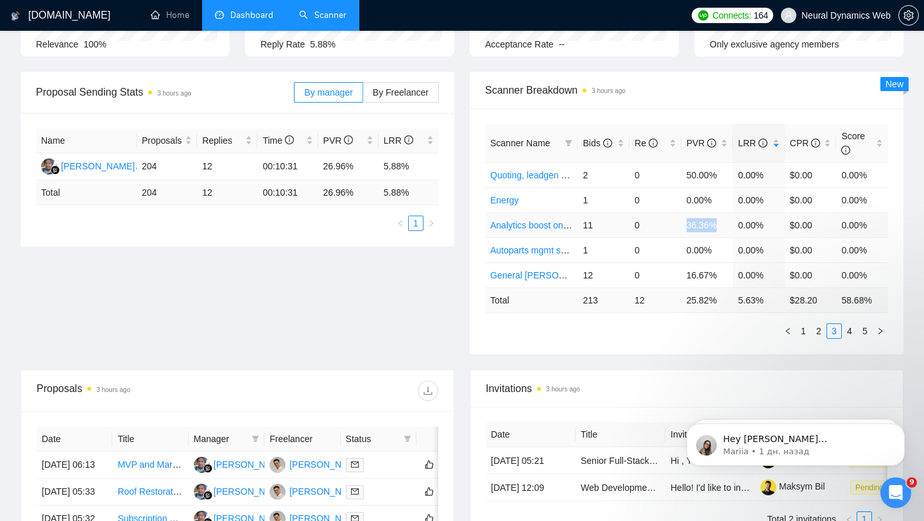
drag, startPoint x: 686, startPoint y: 228, endPoint x: 738, endPoint y: 230, distance: 52.0
click at [738, 230] on tr "Analytics boost on 25.07 11 0 36.36% 0.00% $0.00 0.00%" at bounding box center [686, 224] width 403 height 25
drag, startPoint x: 680, startPoint y: 278, endPoint x: 765, endPoint y: 278, distance: 84.7
click at [765, 278] on tr "General [PERSON_NAME] | FastAPI v2.0. On 12 0 16.67% 0.00% $0.00 0.00%" at bounding box center [686, 274] width 403 height 25
click at [844, 331] on link "4" at bounding box center [849, 331] width 14 height 14
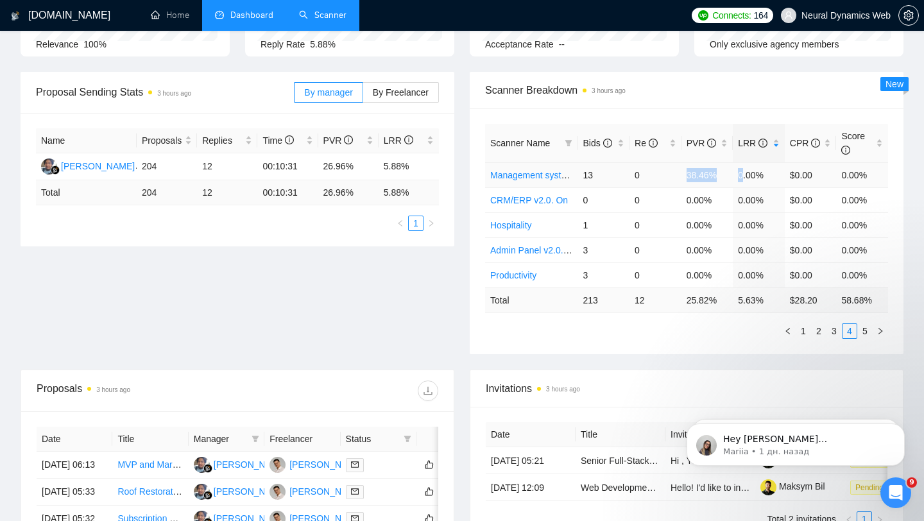
drag, startPoint x: 681, startPoint y: 179, endPoint x: 743, endPoint y: 180, distance: 61.6
click at [743, 180] on tr "Management system v2.0. On 13 0 38.46% 0.00% $0.00 0.00%" at bounding box center [686, 174] width 403 height 25
click at [863, 334] on link "5" at bounding box center [864, 331] width 14 height 14
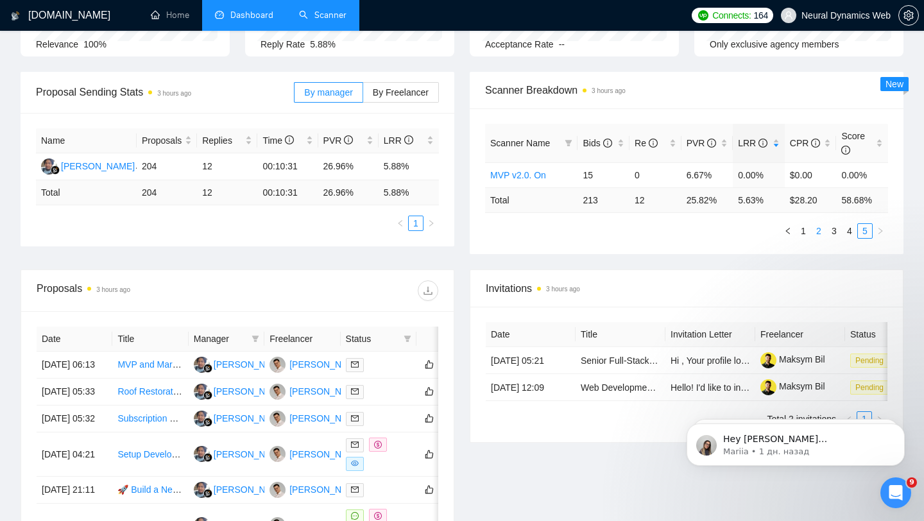
click at [821, 230] on link "2" at bounding box center [818, 231] width 14 height 14
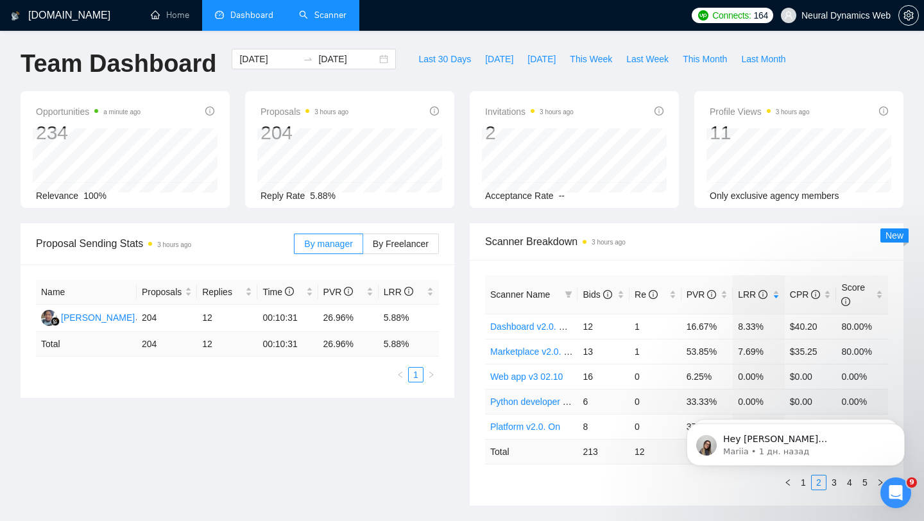
scroll to position [0, 0]
